Goal: Complete application form

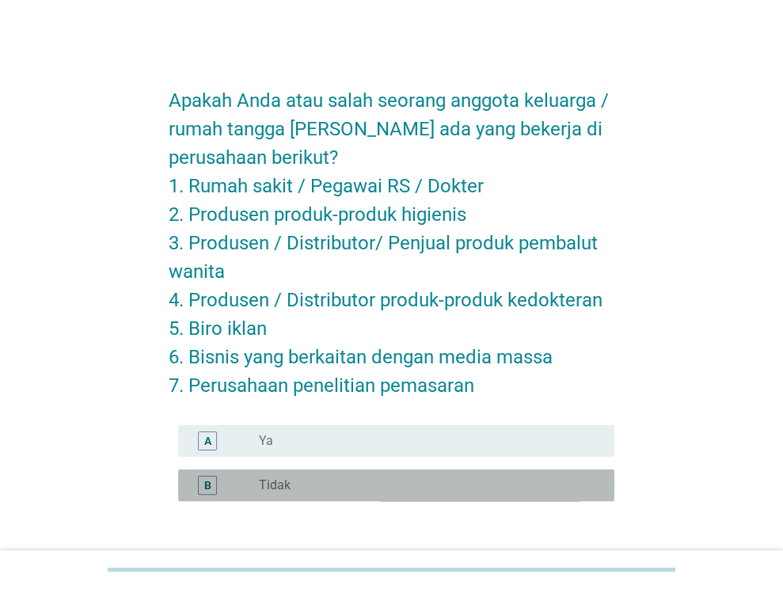
click at [282, 483] on label "Tidak" at bounding box center [275, 485] width 32 height 16
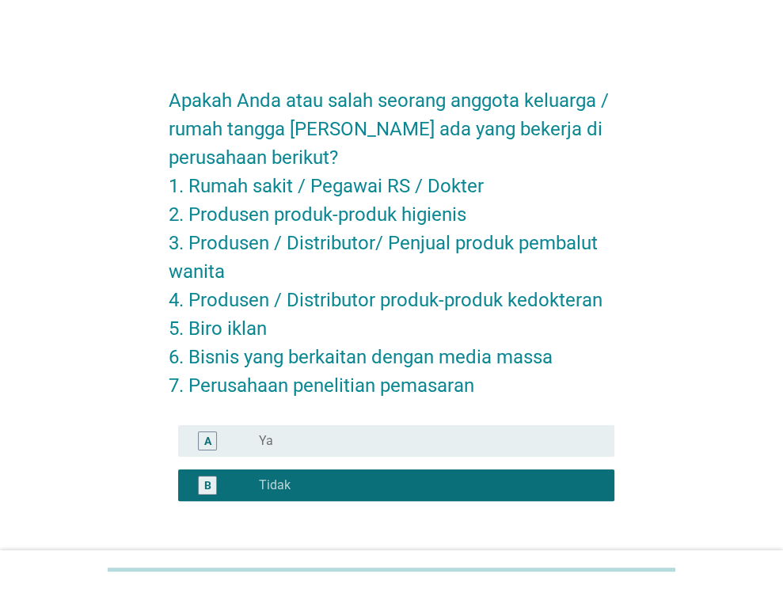
scroll to position [116, 0]
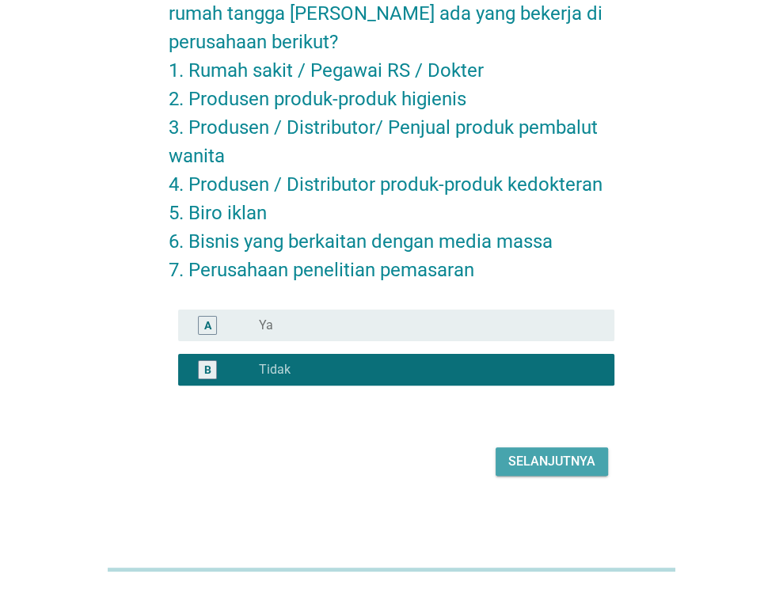
click at [529, 461] on div "Selanjutnya" at bounding box center [551, 461] width 87 height 19
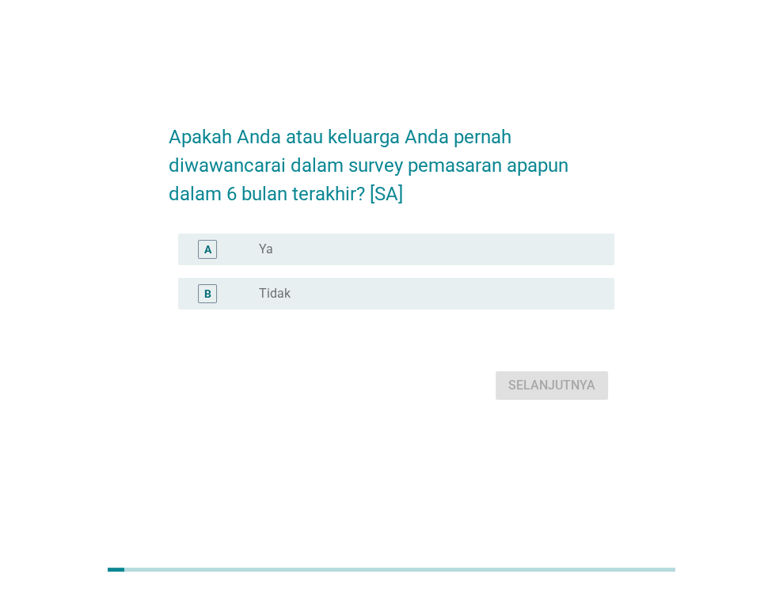
scroll to position [0, 0]
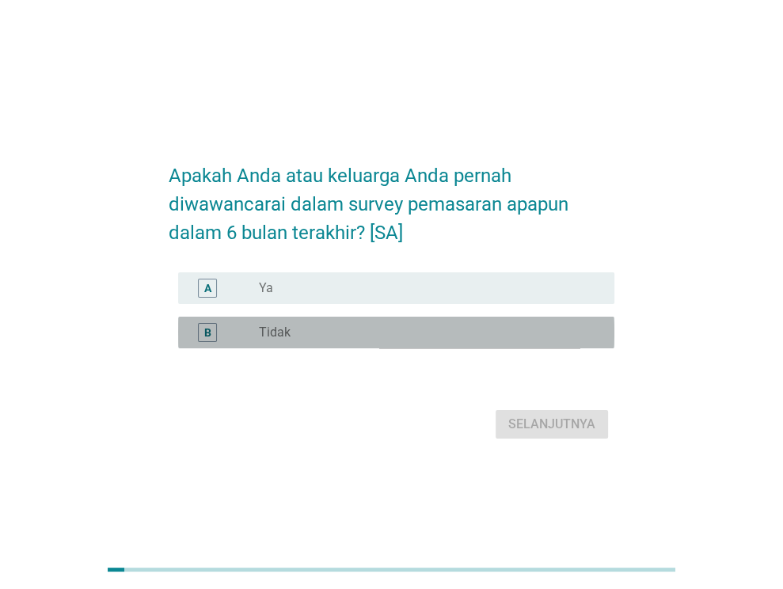
click at [343, 340] on div "radio_button_unchecked Tidak" at bounding box center [424, 332] width 330 height 16
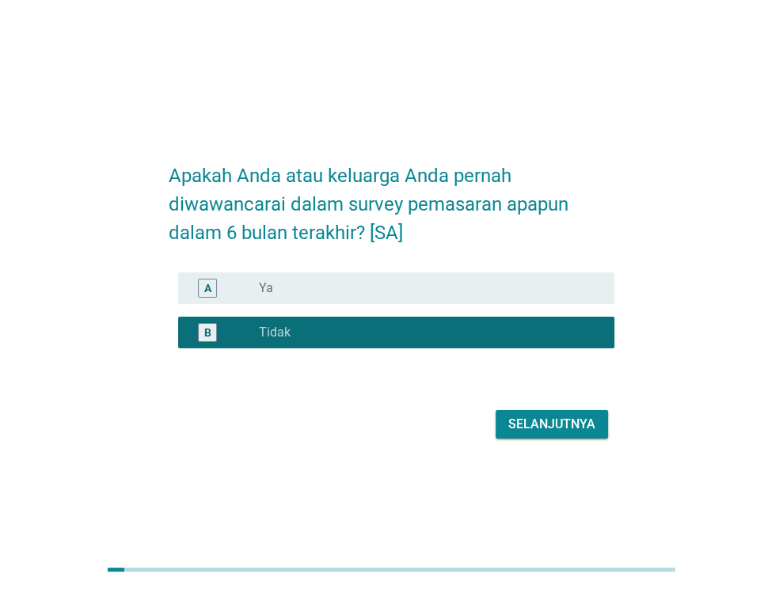
click at [547, 434] on div "Selanjutnya" at bounding box center [551, 424] width 87 height 19
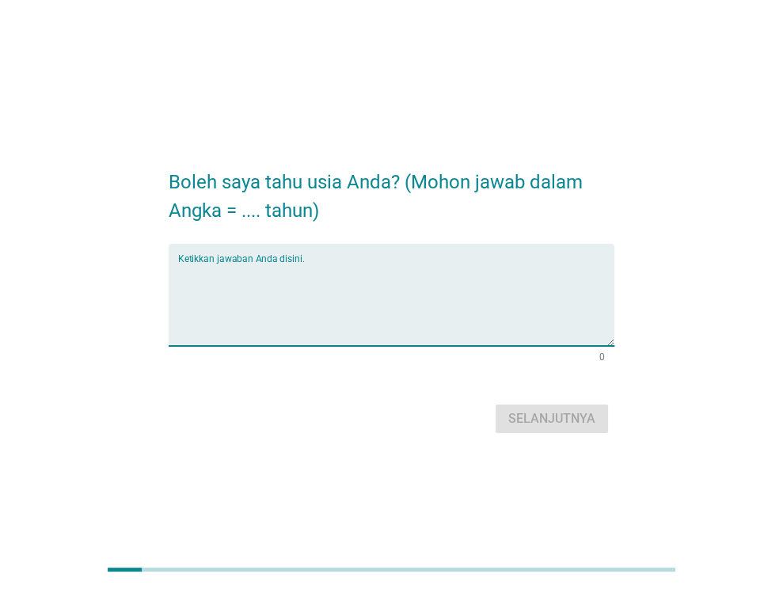
click at [461, 302] on textarea "Ketikkan jawaban Anda disini." at bounding box center [396, 304] width 436 height 83
type textarea "24"
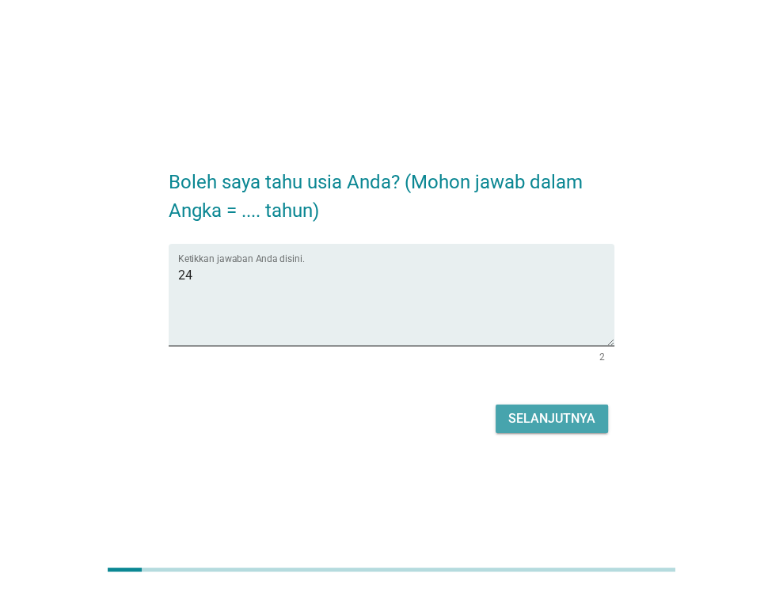
click at [580, 427] on button "Selanjutnya" at bounding box center [551, 418] width 112 height 28
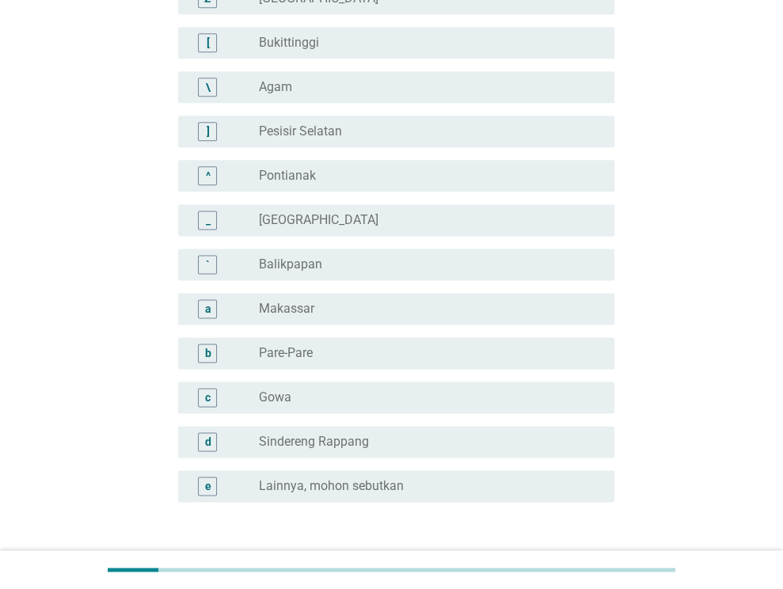
scroll to position [1266, 0]
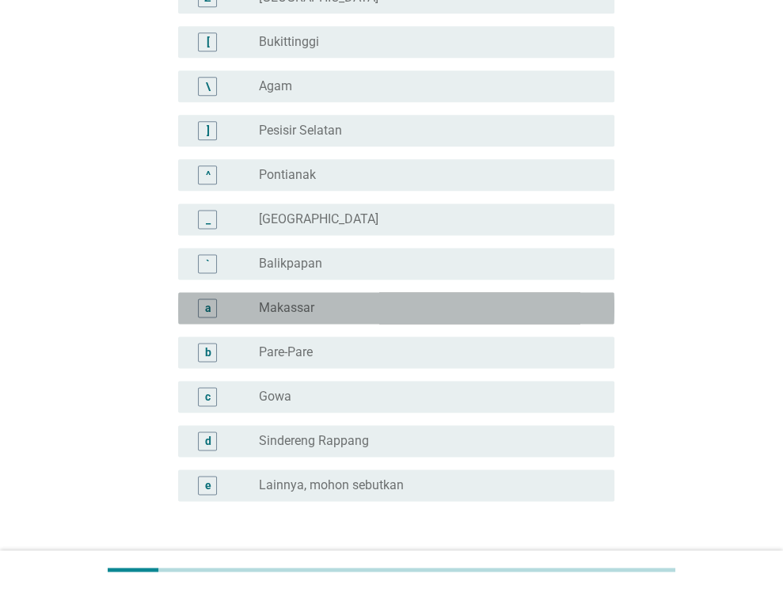
click at [419, 307] on div "radio_button_unchecked Makassar" at bounding box center [424, 308] width 330 height 16
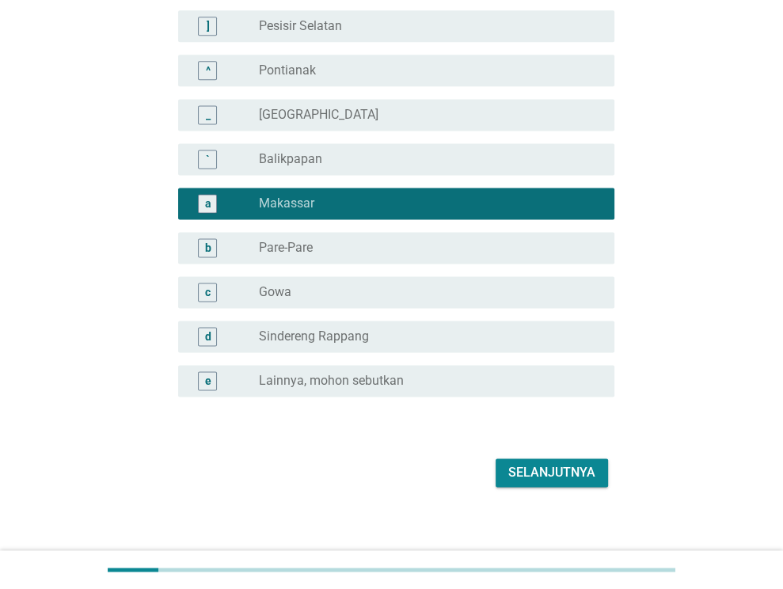
scroll to position [1382, 0]
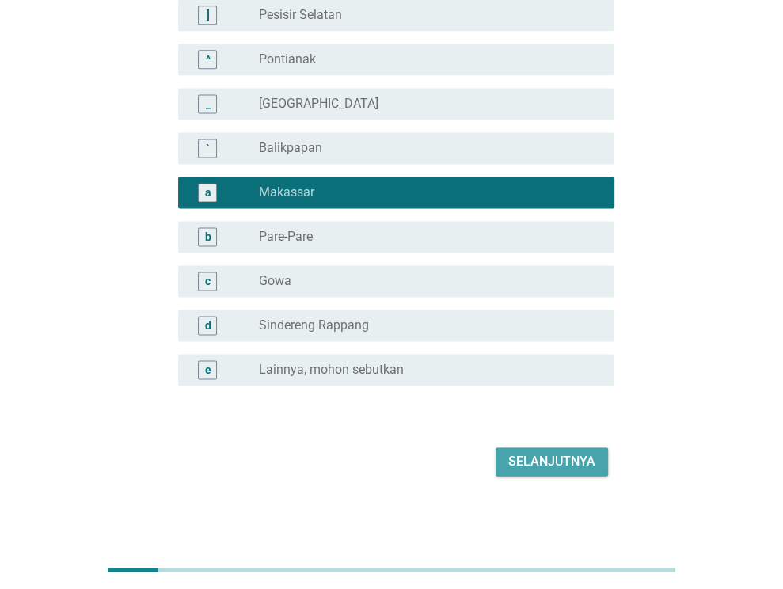
click at [541, 456] on div "Selanjutnya" at bounding box center [551, 461] width 87 height 19
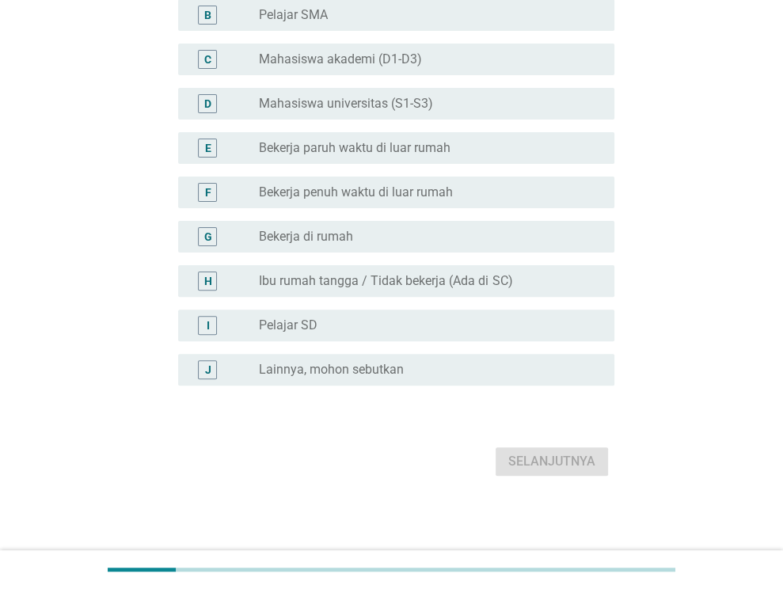
scroll to position [0, 0]
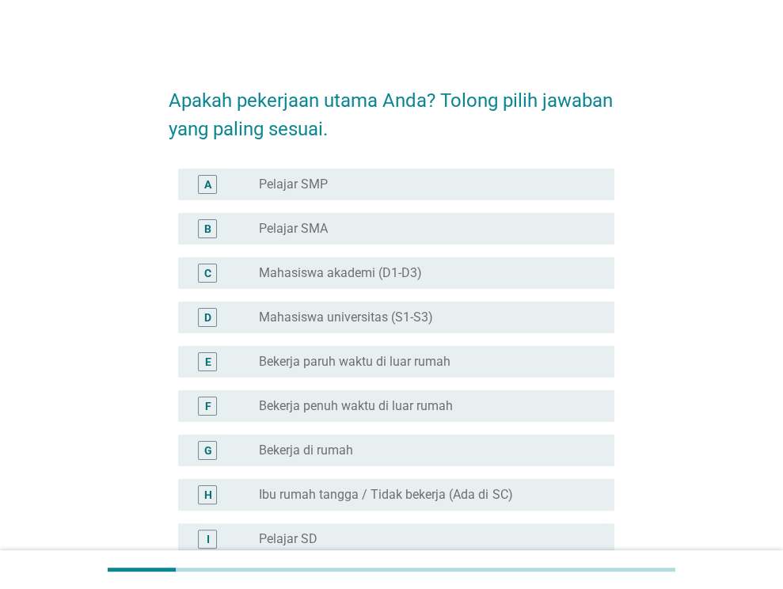
click at [479, 315] on div "radio_button_unchecked Mahasiswa universitas (S1-S3)" at bounding box center [424, 317] width 330 height 16
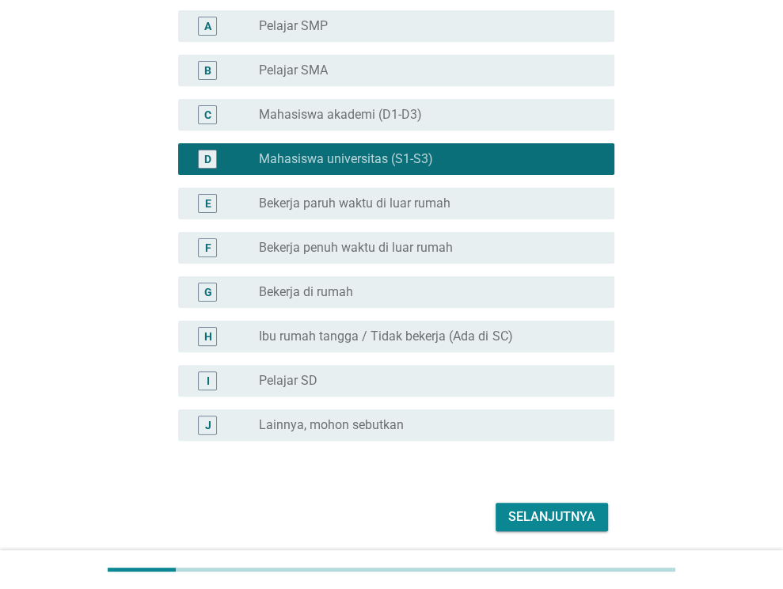
scroll to position [214, 0]
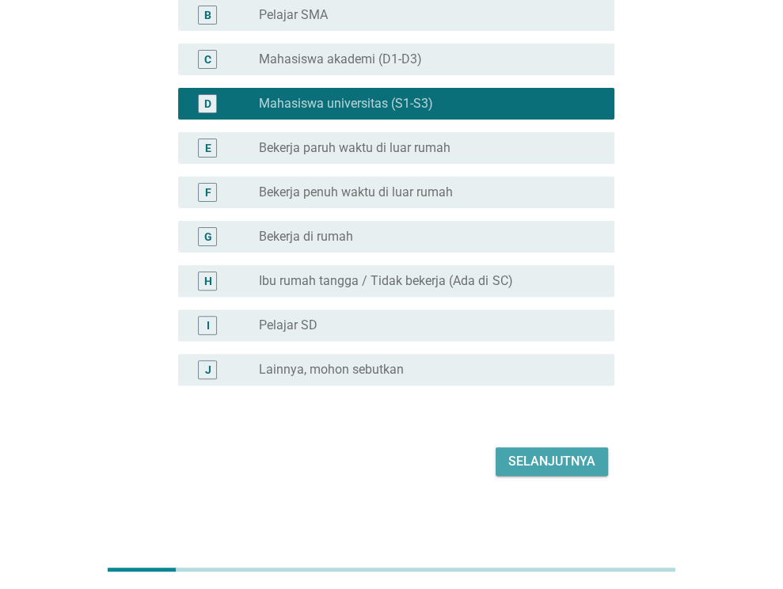
click at [554, 459] on div "Selanjutnya" at bounding box center [551, 461] width 87 height 19
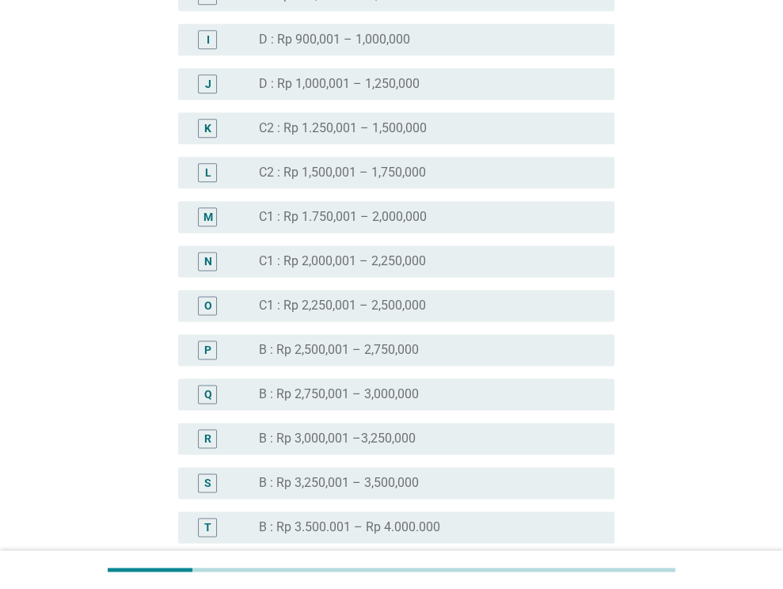
scroll to position [1241, 0]
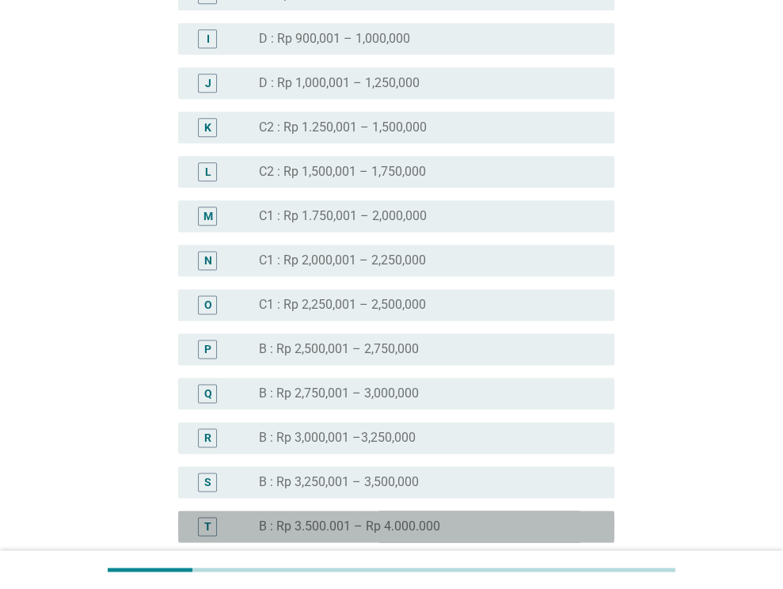
click at [438, 534] on div "radio_button_unchecked B : Rp 3.500.001 – Rp 4.000.000" at bounding box center [430, 526] width 343 height 19
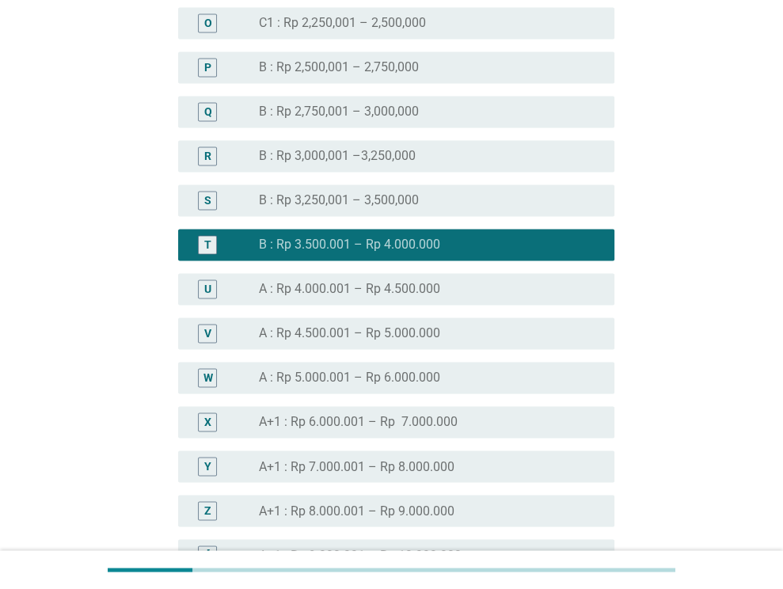
scroll to position [1885, 0]
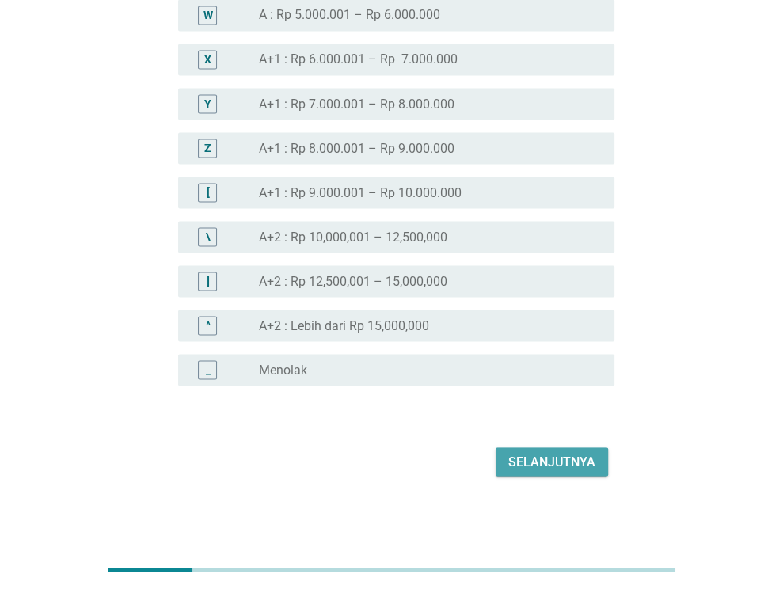
click at [567, 452] on div "Selanjutnya" at bounding box center [551, 461] width 87 height 19
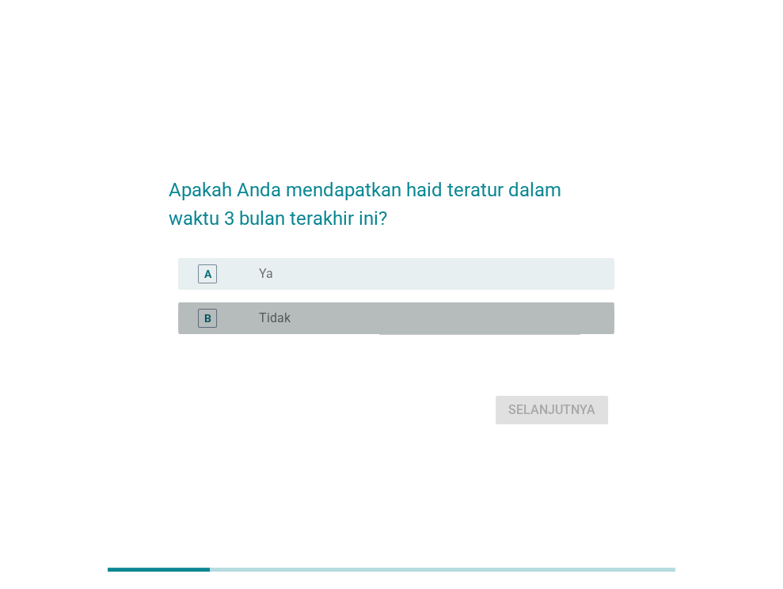
click at [436, 317] on div "radio_button_unchecked Tidak" at bounding box center [424, 318] width 330 height 16
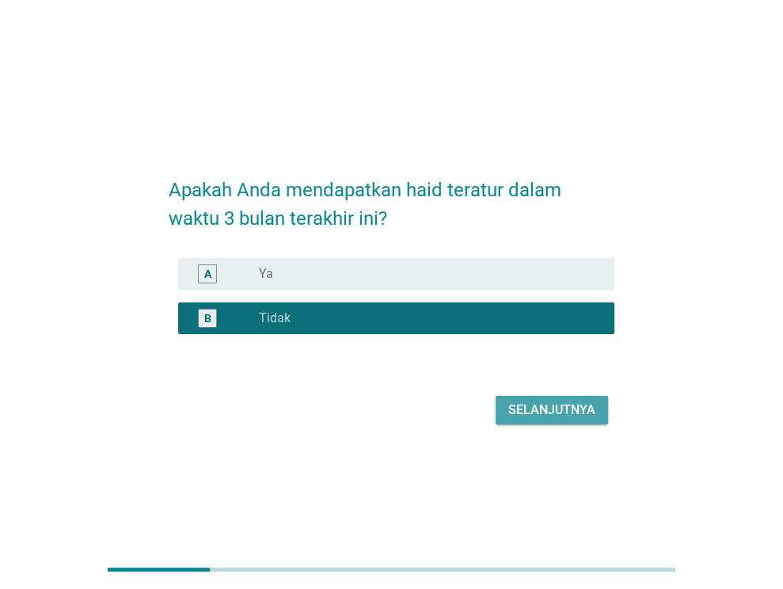
click at [517, 410] on div "Selanjutnya" at bounding box center [551, 409] width 87 height 19
